Goal: Task Accomplishment & Management: Complete application form

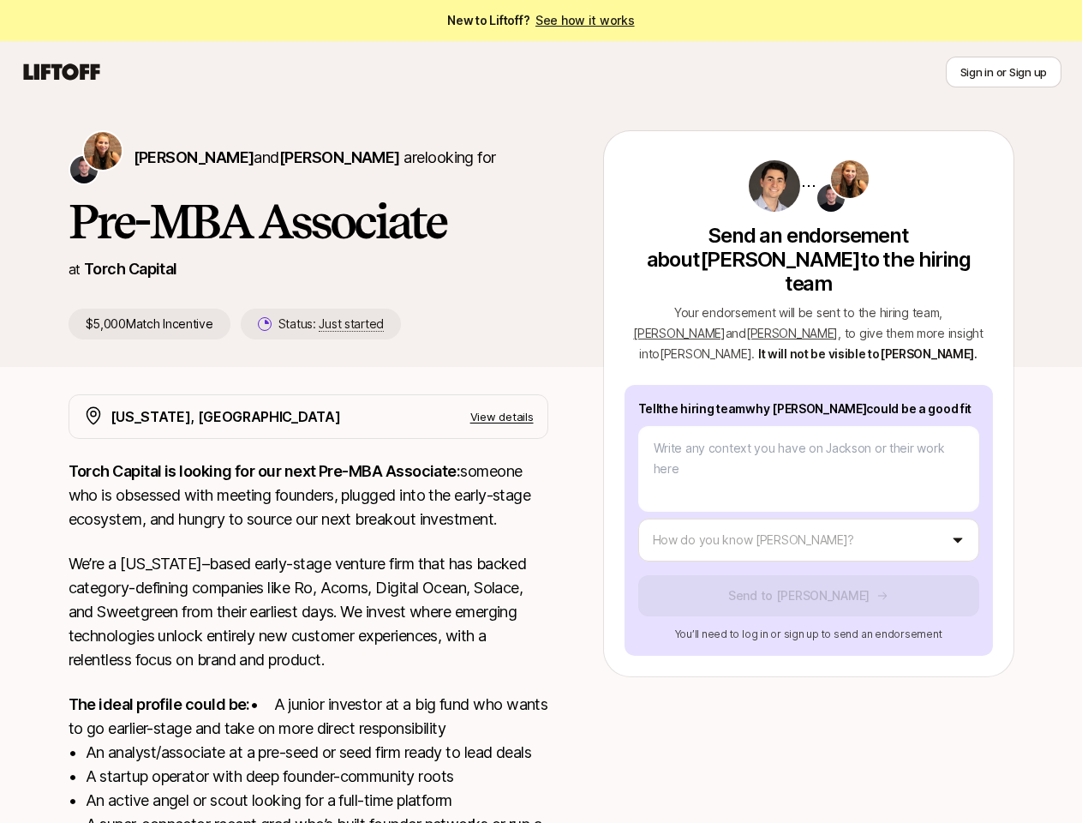
click at [62, 72] on icon at bounding box center [62, 72] width 82 height 24
click at [1004, 72] on button "Sign in or Sign up" at bounding box center [1004, 72] width 116 height 31
type textarea "x"
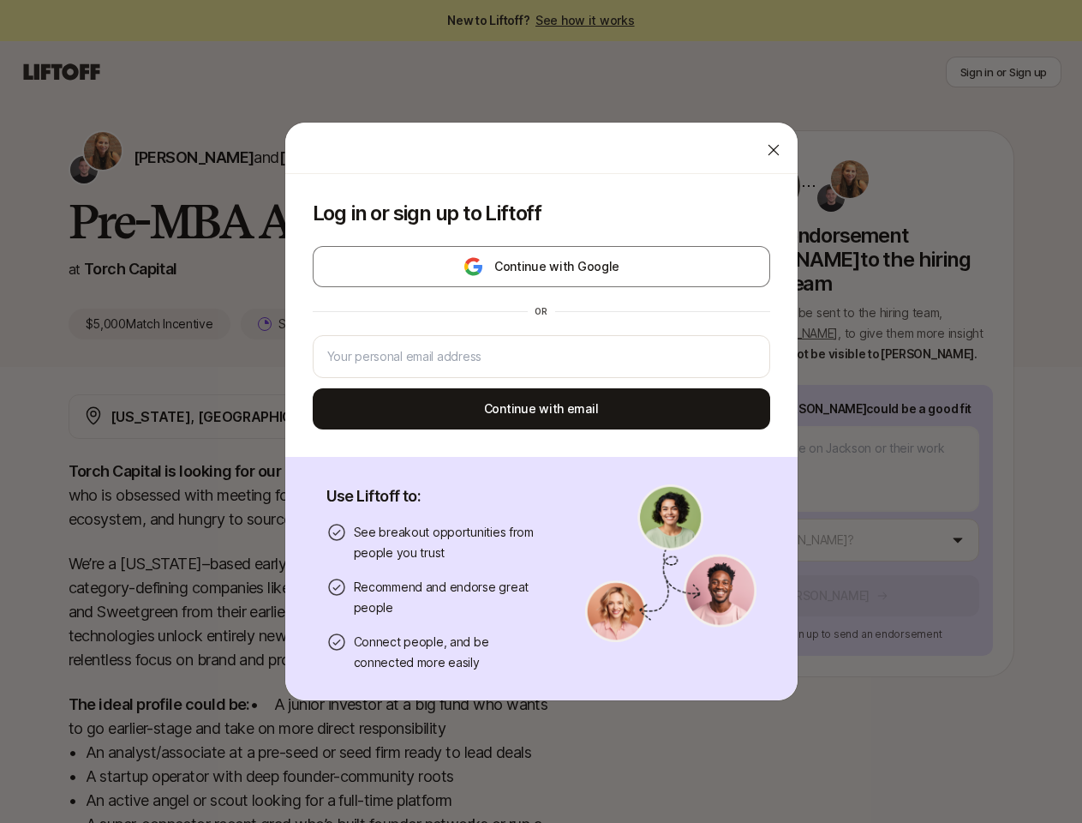
click at [155, 157] on div "Log in or sign up to Liftoff Continue with Google or Continue with email Use Li…" at bounding box center [541, 411] width 1082 height 579
click at [297, 157] on div at bounding box center [541, 148] width 512 height 51
click at [303, 324] on div "Log in or sign up to Liftoff Continue with Google or Continue with email" at bounding box center [541, 315] width 512 height 283
click at [953, 288] on div "Log in or sign up to Liftoff Continue with Google or Continue with email Use Li…" at bounding box center [541, 411] width 1082 height 579
click at [703, 309] on div "or" at bounding box center [542, 310] width 458 height 27
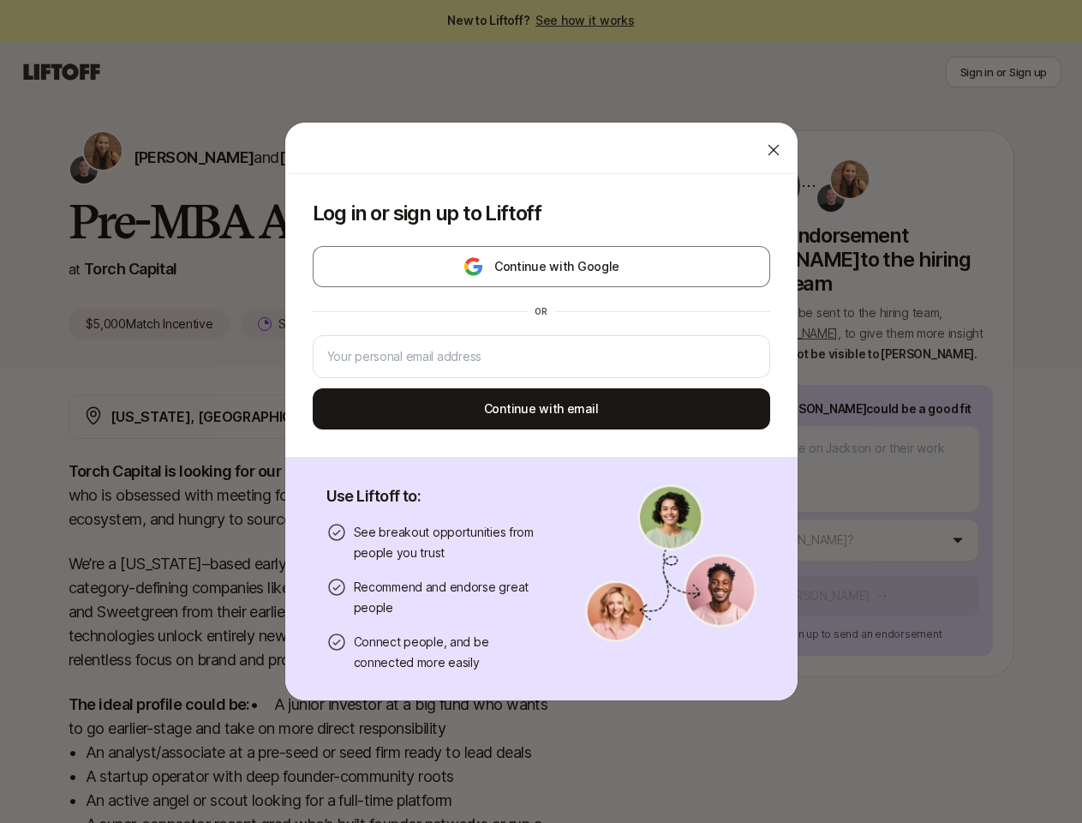
click at [830, 516] on div "Log in or sign up to Liftoff Continue with Google or Continue with email Use Li…" at bounding box center [541, 411] width 1082 height 579
click at [523, 416] on button "Continue with email" at bounding box center [542, 408] width 458 height 41
